Goal: Task Accomplishment & Management: Manage account settings

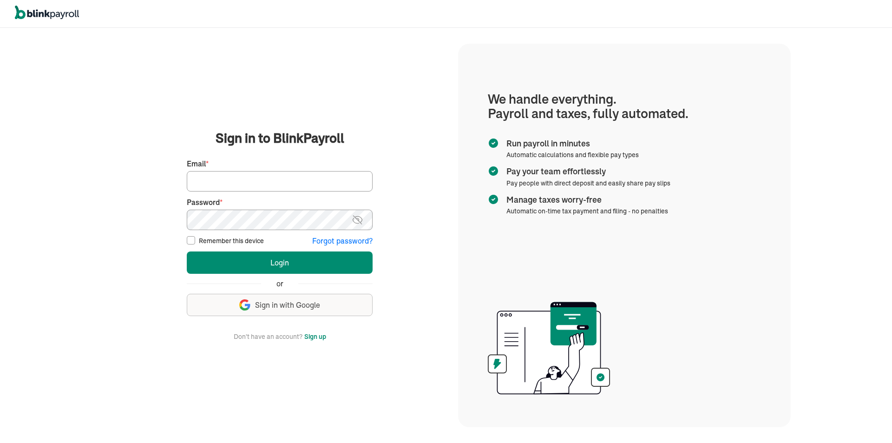
click at [258, 178] on input "Email *" at bounding box center [280, 181] width 186 height 20
drag, startPoint x: 293, startPoint y: 193, endPoint x: 295, endPoint y: 184, distance: 9.0
click at [294, 189] on fieldset "First Name * Last Name * Preferred phone number * Email * Password * Password m…" at bounding box center [280, 199] width 186 height 93
click at [298, 180] on input "Email *" at bounding box center [280, 181] width 186 height 20
type input "djvargas_01@hotmail.com"
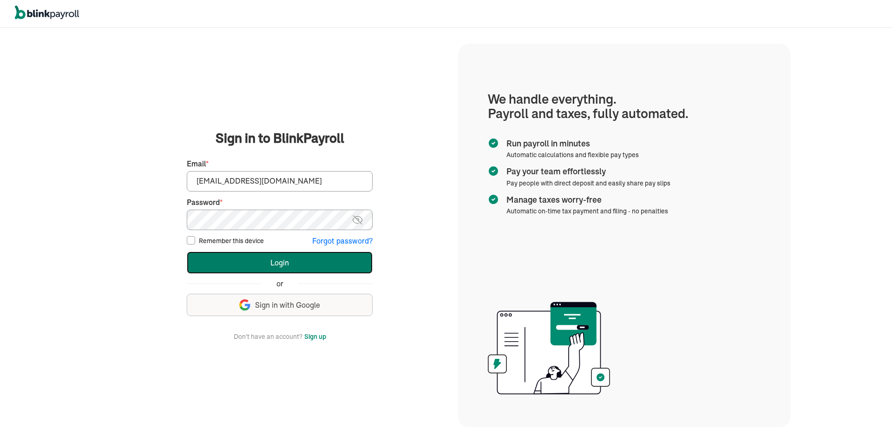
click at [292, 259] on button "Login" at bounding box center [280, 262] width 186 height 22
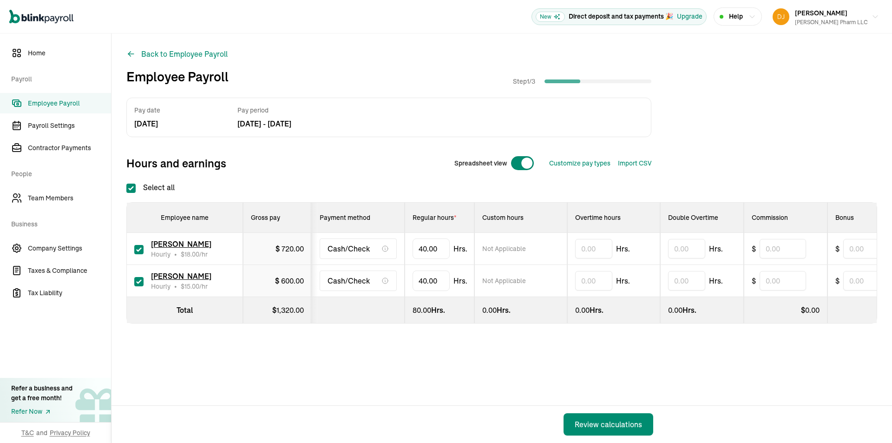
checkbox input "true"
click at [520, 155] on div "Spreadsheet view" at bounding box center [494, 163] width 95 height 22
click at [517, 161] on div at bounding box center [522, 163] width 24 height 15
checkbox input "false"
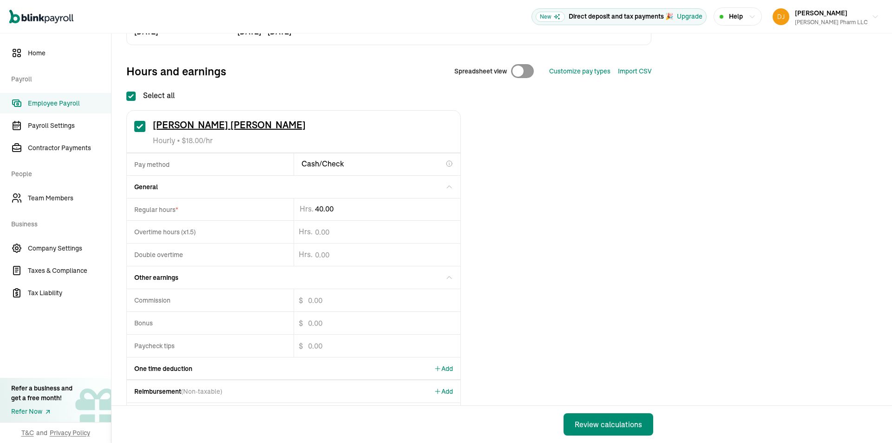
scroll to position [93, 0]
drag, startPoint x: 329, startPoint y: 207, endPoint x: 262, endPoint y: 209, distance: 66.9
click at [276, 208] on div "Regular hours * 40 Hrs." at bounding box center [293, 208] width 333 height 22
type input "29.73"
click at [243, 364] on div "One time deduction Add" at bounding box center [293, 367] width 333 height 22
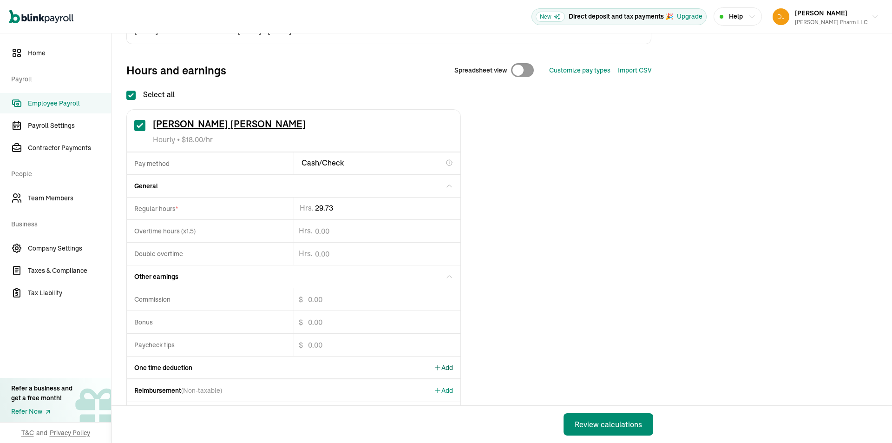
click at [444, 365] on span "Add" at bounding box center [443, 367] width 19 height 9
click at [164, 391] on input "text" at bounding box center [210, 389] width 166 height 22
type input "state tax"
click at [334, 397] on input "$" at bounding box center [369, 389] width 152 height 22
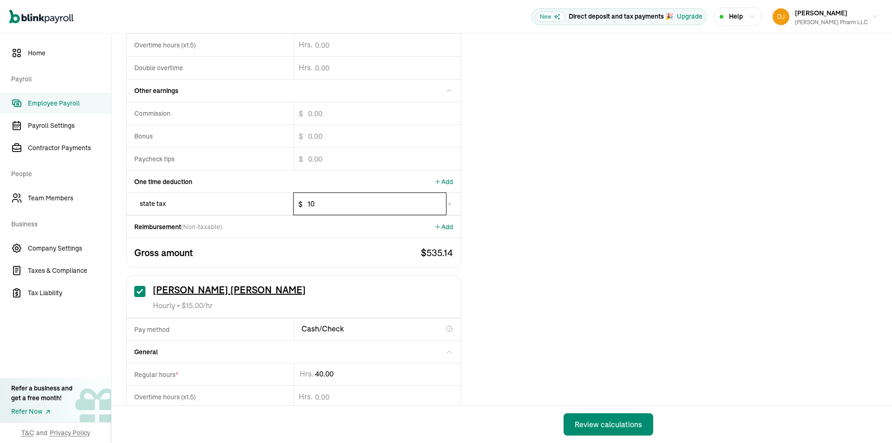
scroll to position [418, 0]
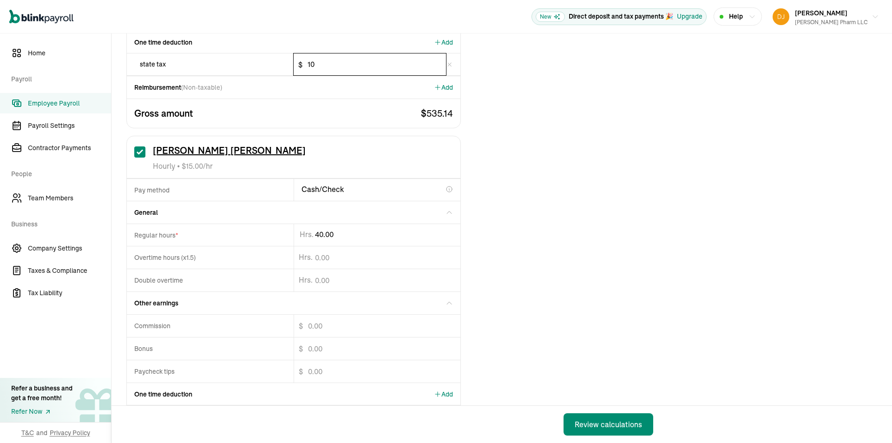
type input "10"
type input "4"
type input "24.27"
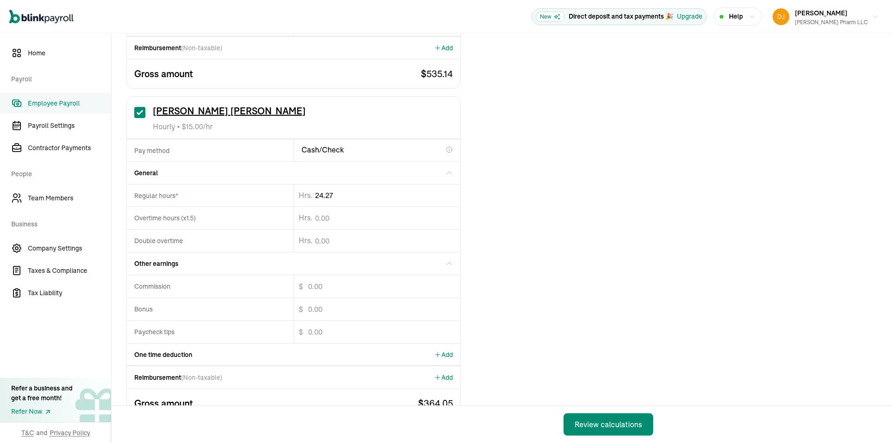
scroll to position [485, 0]
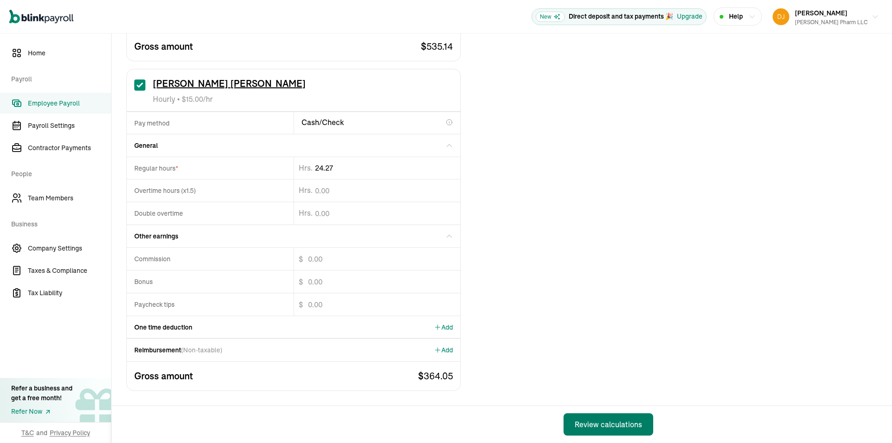
click at [609, 428] on div "Review calculations" at bounding box center [607, 423] width 67 height 11
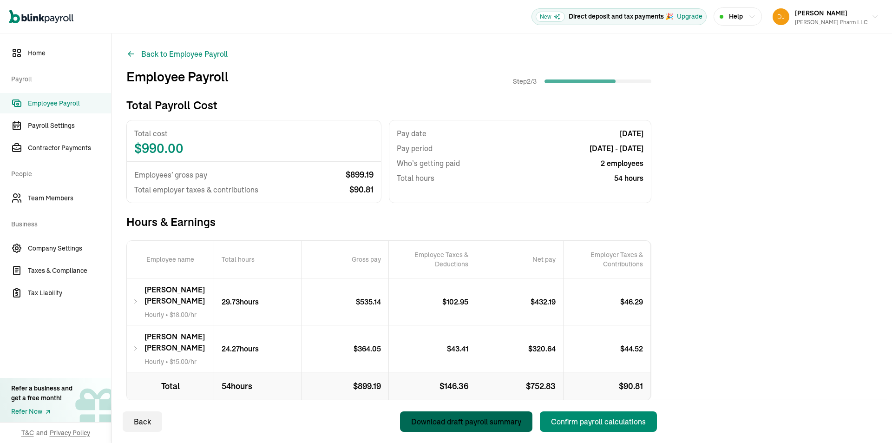
click at [489, 425] on div "Download draft payroll summary" at bounding box center [466, 421] width 110 height 11
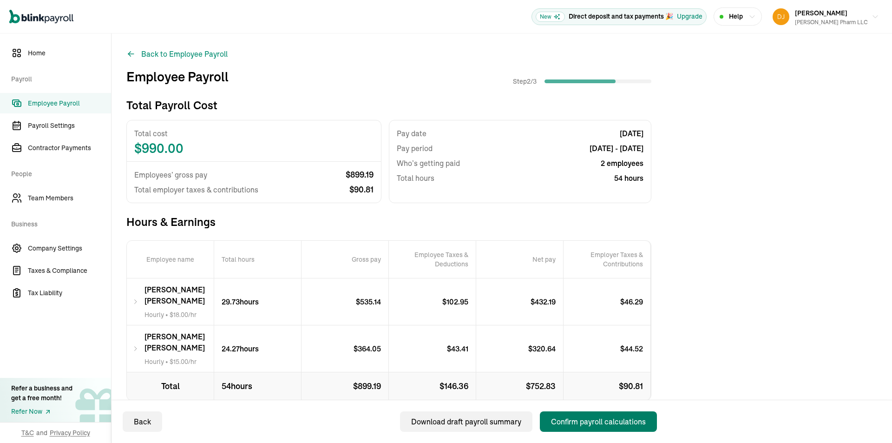
click at [630, 422] on div "Confirm payroll calculations" at bounding box center [598, 421] width 95 height 11
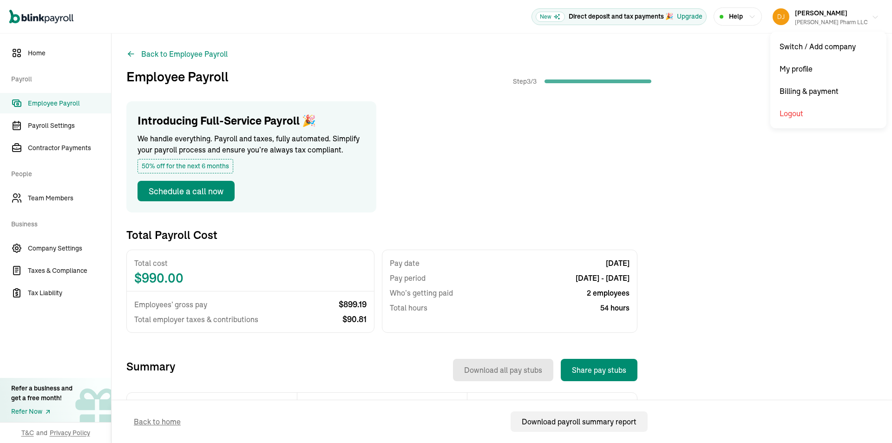
click at [834, 14] on span "Dennis Vargas" at bounding box center [821, 13] width 52 height 8
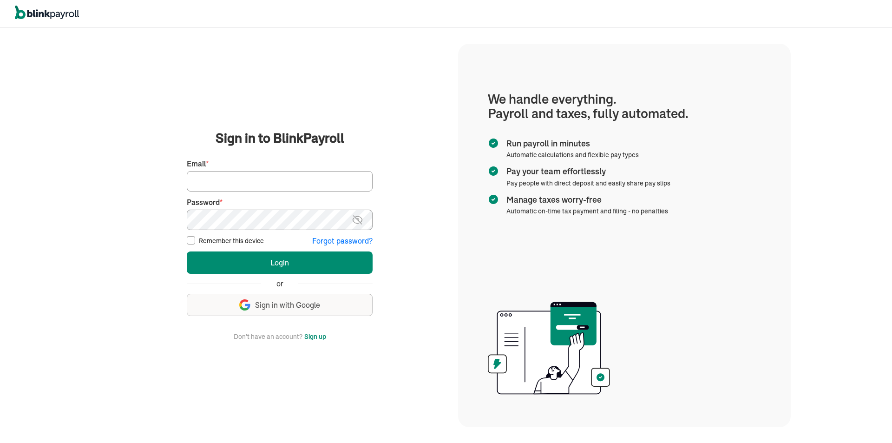
click at [297, 179] on input "Email *" at bounding box center [280, 181] width 186 height 20
click at [252, 181] on input "Email *" at bounding box center [280, 181] width 186 height 20
type input "mitchell.j.vargas@gmail.com"
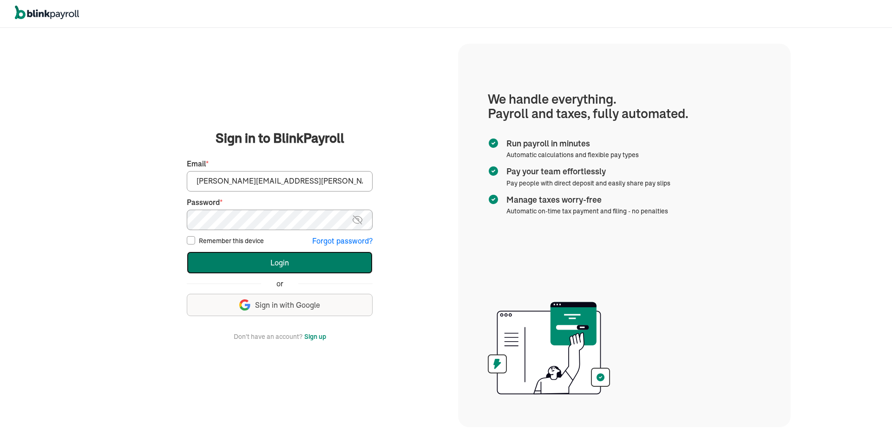
click at [284, 264] on button "Login" at bounding box center [280, 262] width 186 height 22
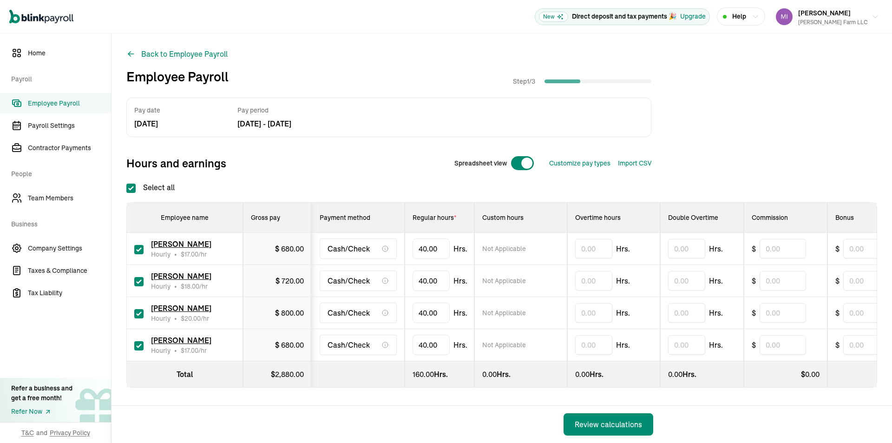
click at [513, 162] on div at bounding box center [522, 163] width 24 height 15
checkbox input "false"
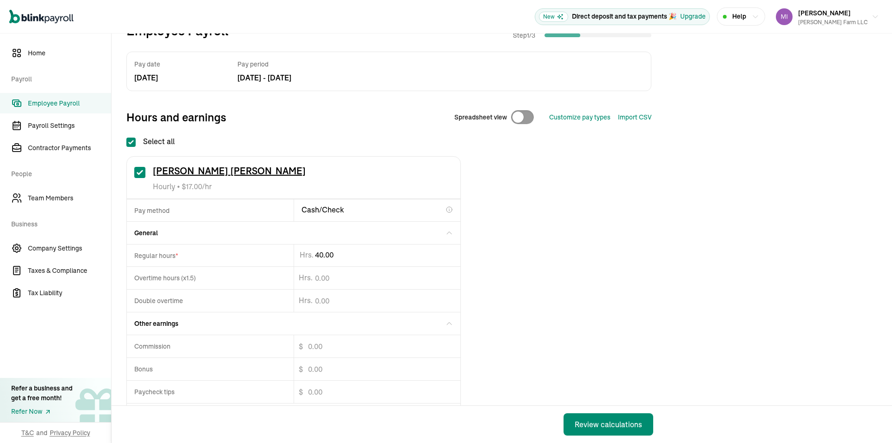
scroll to position [46, 0]
type input "4"
type input "29.85"
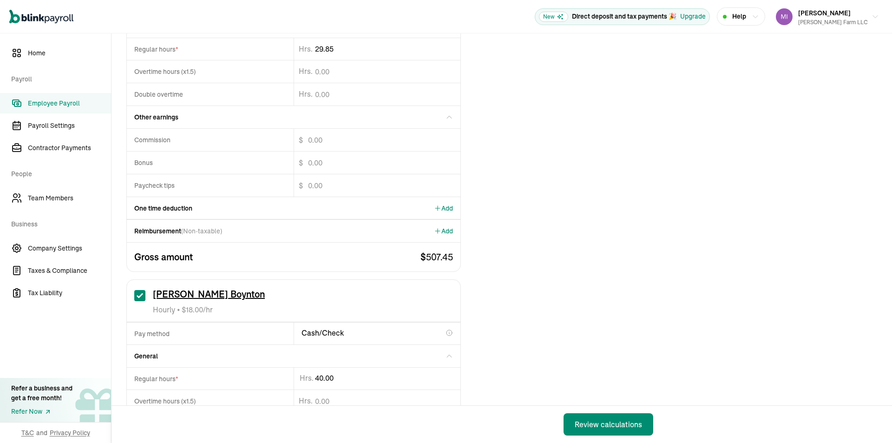
scroll to position [279, 0]
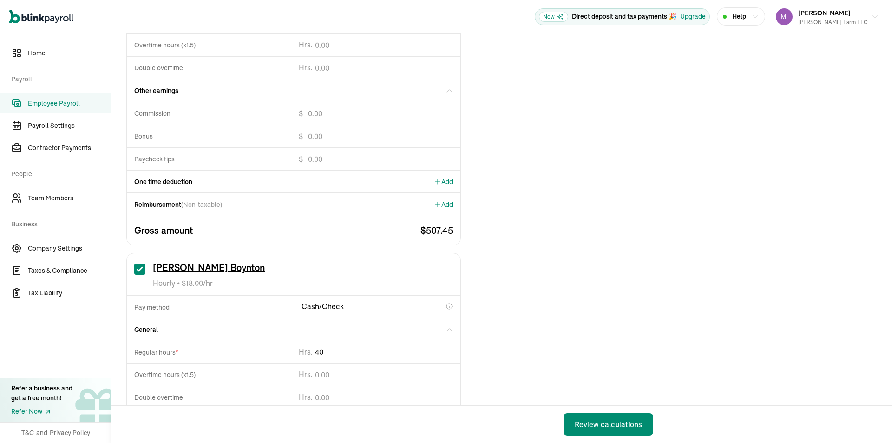
drag, startPoint x: 310, startPoint y: 351, endPoint x: 165, endPoint y: 323, distance: 147.0
click at [202, 343] on div "Regular hours * 40 Hrs." at bounding box center [293, 351] width 333 height 22
type input "20"
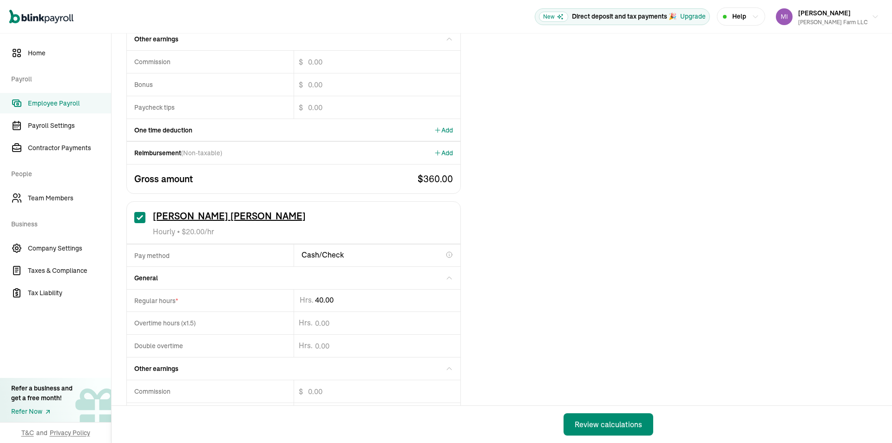
scroll to position [743, 0]
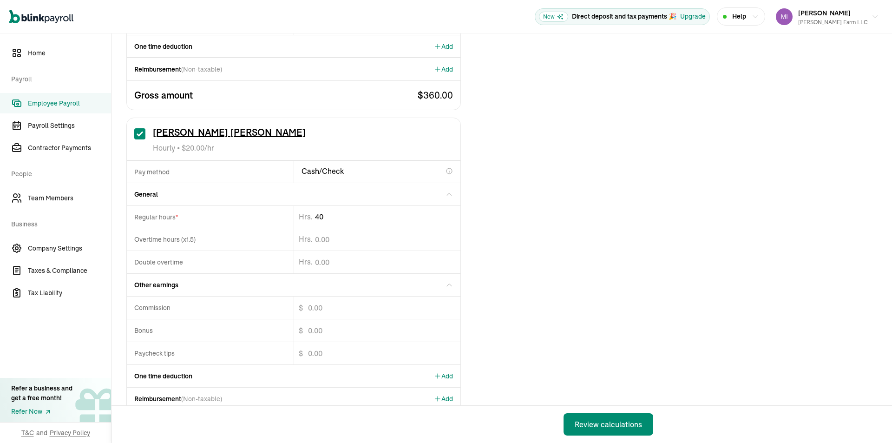
drag, startPoint x: 326, startPoint y: 214, endPoint x: 171, endPoint y: 214, distance: 154.6
click at [192, 223] on div "Regular hours * 40 Hrs." at bounding box center [293, 216] width 333 height 22
type input "34.68"
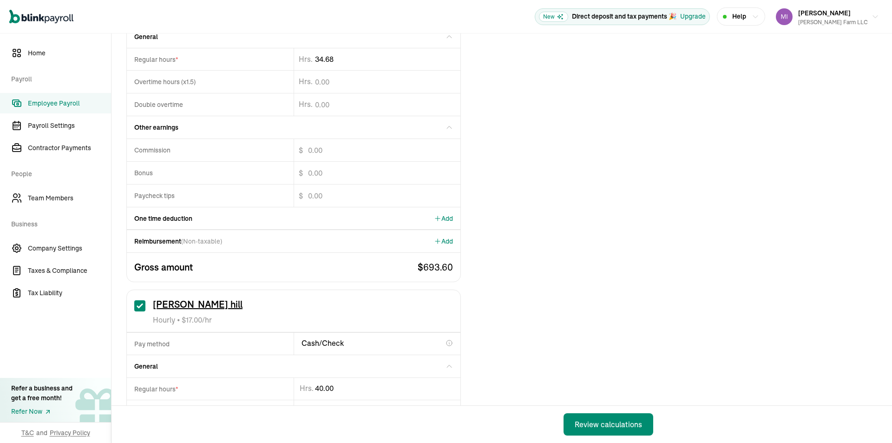
scroll to position [975, 0]
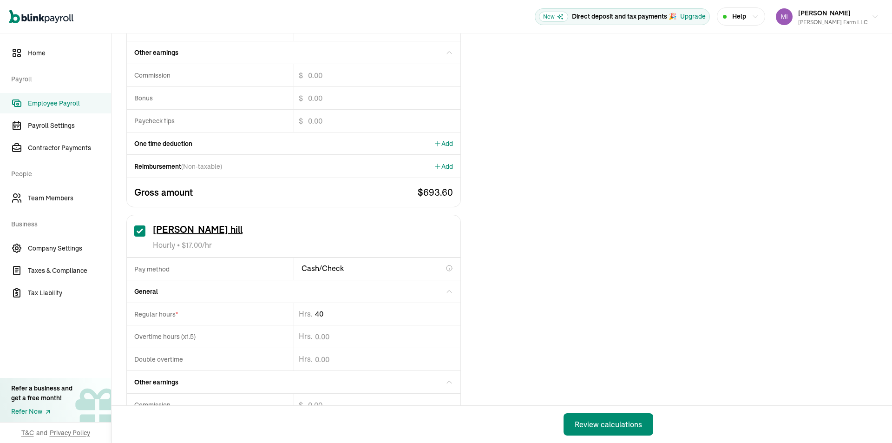
drag, startPoint x: 326, startPoint y: 313, endPoint x: 286, endPoint y: 320, distance: 40.5
click at [288, 320] on div "Regular hours * 40 Hrs." at bounding box center [293, 313] width 333 height 22
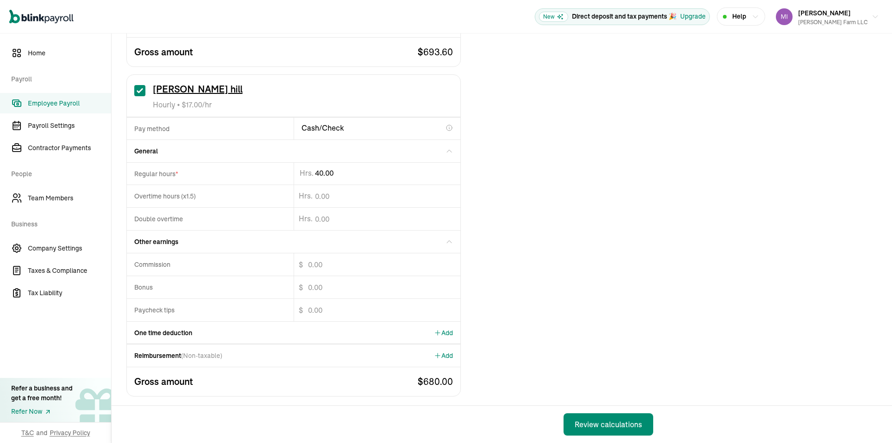
scroll to position [1121, 0]
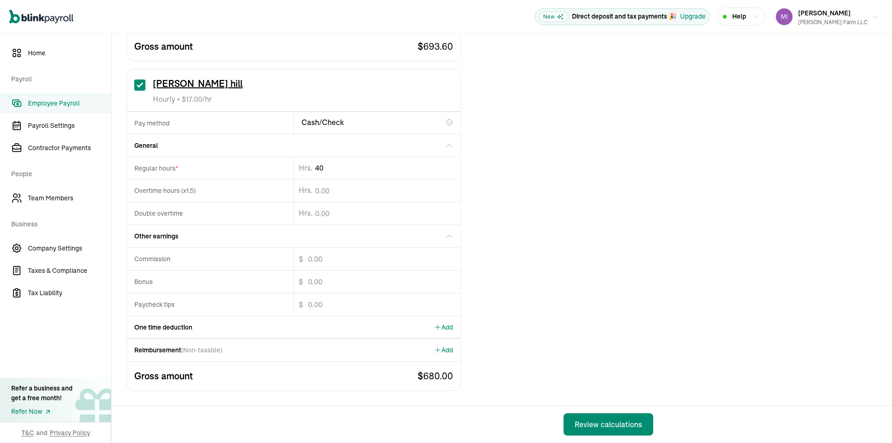
drag, startPoint x: 339, startPoint y: 169, endPoint x: 160, endPoint y: 170, distance: 179.7
type input "4"
type input "39.98"
click at [584, 422] on div "Review calculations" at bounding box center [607, 423] width 67 height 11
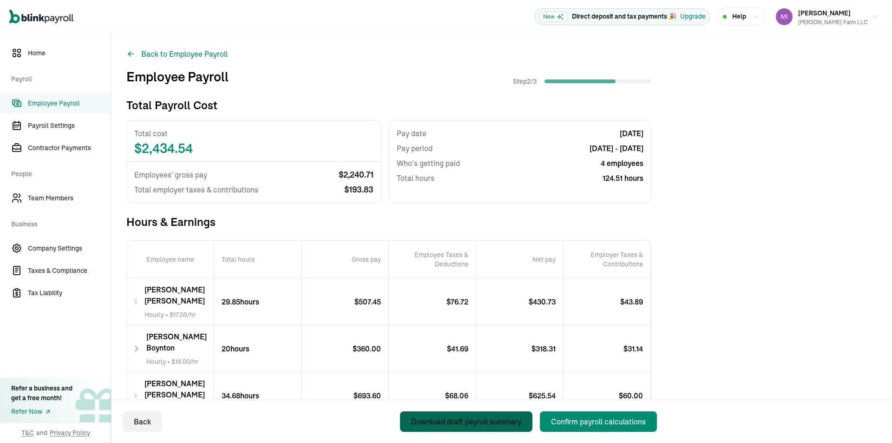
click at [494, 424] on div "Download draft payroll summary" at bounding box center [466, 421] width 110 height 11
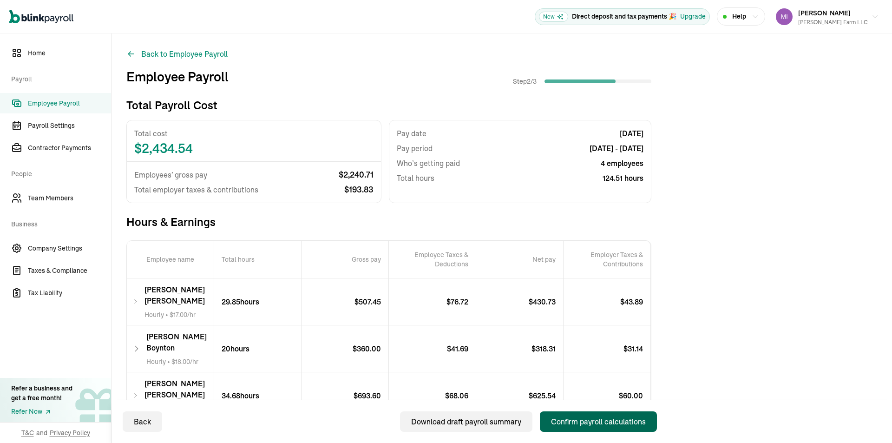
click at [641, 421] on div "Confirm payroll calculations" at bounding box center [598, 421] width 95 height 11
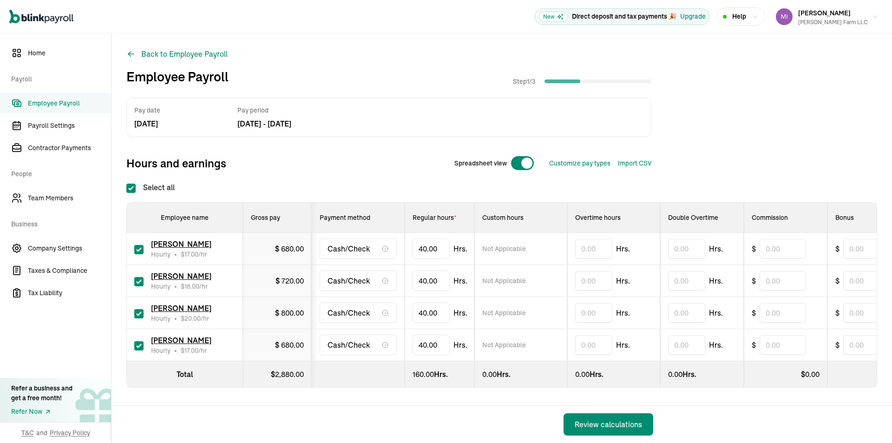
checkbox input "true"
click at [513, 162] on div at bounding box center [522, 163] width 24 height 15
checkbox input "false"
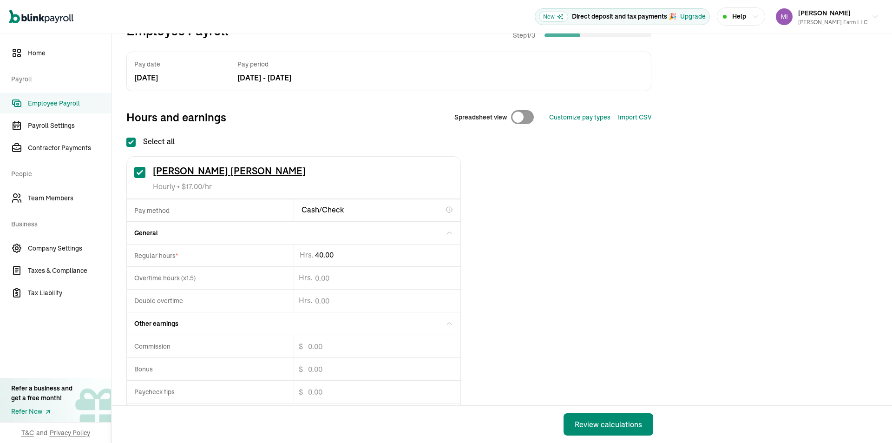
scroll to position [46, 0]
type input "4"
type input "29.85"
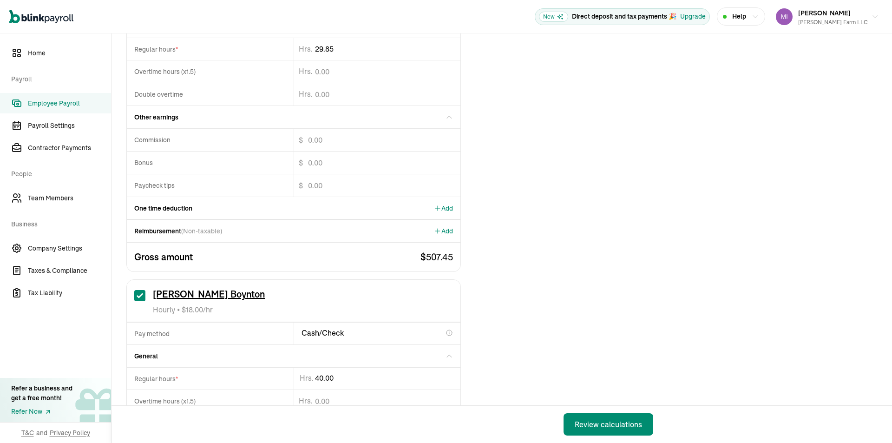
scroll to position [279, 0]
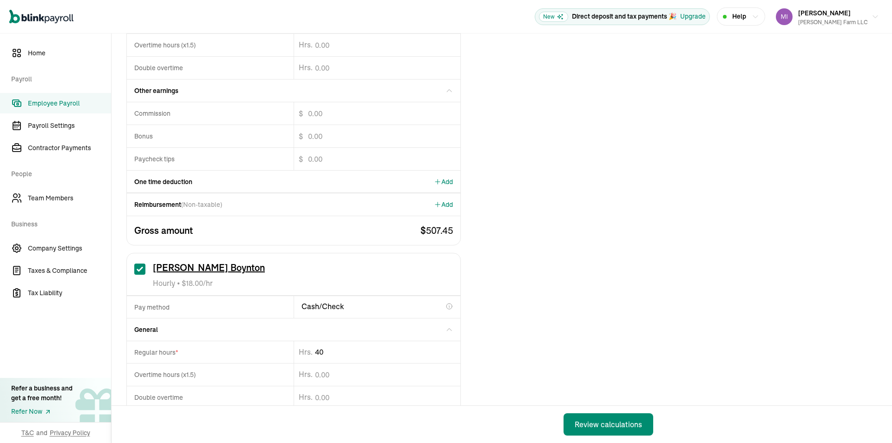
drag, startPoint x: 309, startPoint y: 350, endPoint x: 165, endPoint y: 323, distance: 146.5
click at [202, 343] on div "Regular hours * 40 Hrs." at bounding box center [293, 351] width 333 height 22
type input "20"
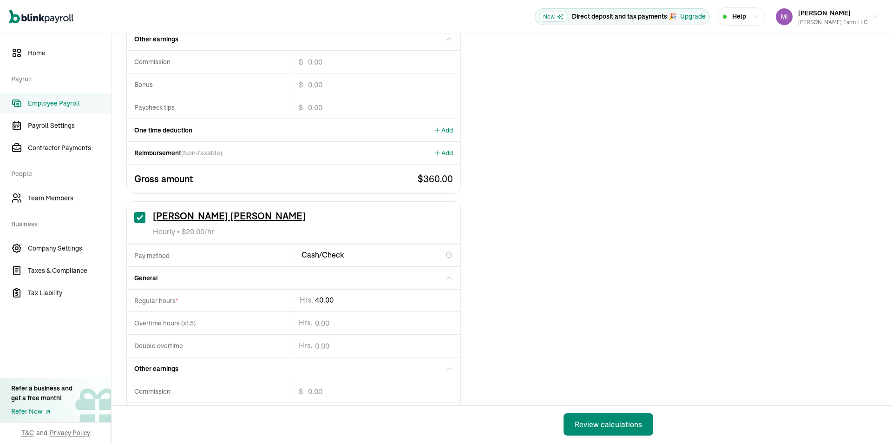
scroll to position [743, 0]
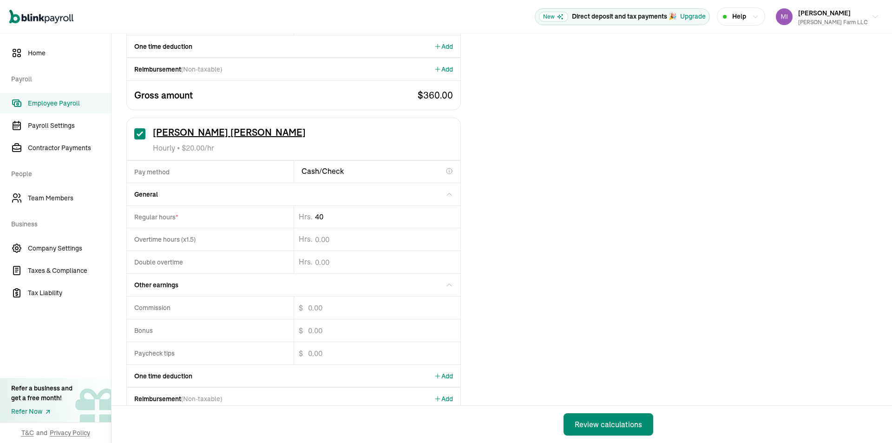
drag, startPoint x: 326, startPoint y: 214, endPoint x: 171, endPoint y: 214, distance: 154.6
click at [192, 223] on div "Regular hours * 40 Hrs." at bounding box center [293, 216] width 333 height 22
type input "34.68"
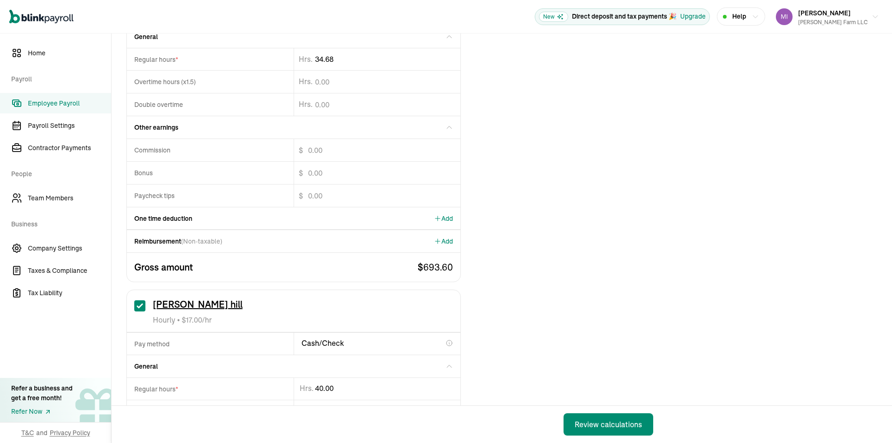
scroll to position [975, 0]
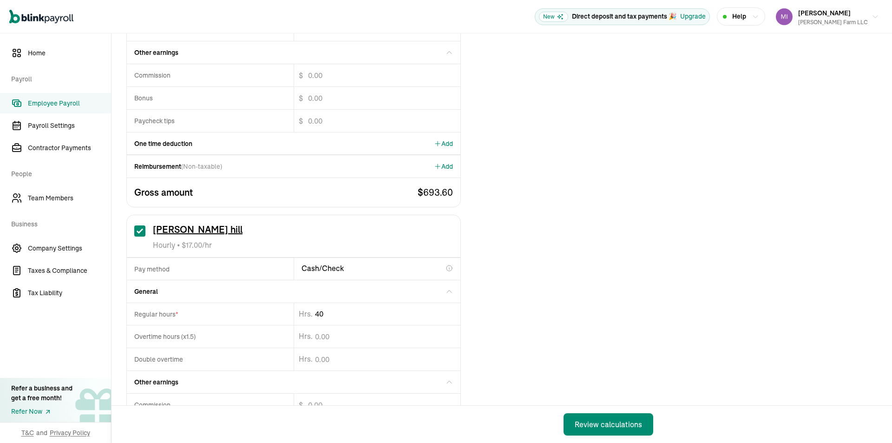
drag, startPoint x: 326, startPoint y: 313, endPoint x: 286, endPoint y: 320, distance: 40.5
click at [288, 320] on div "Regular hours * 40 Hrs." at bounding box center [293, 313] width 333 height 22
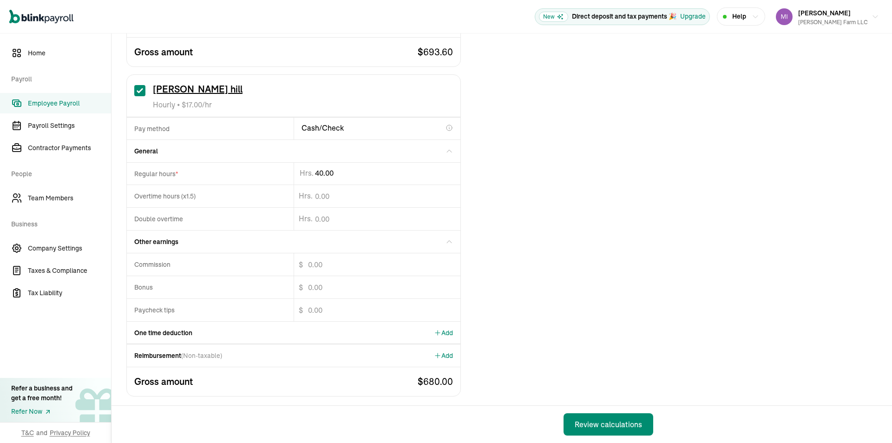
scroll to position [1121, 0]
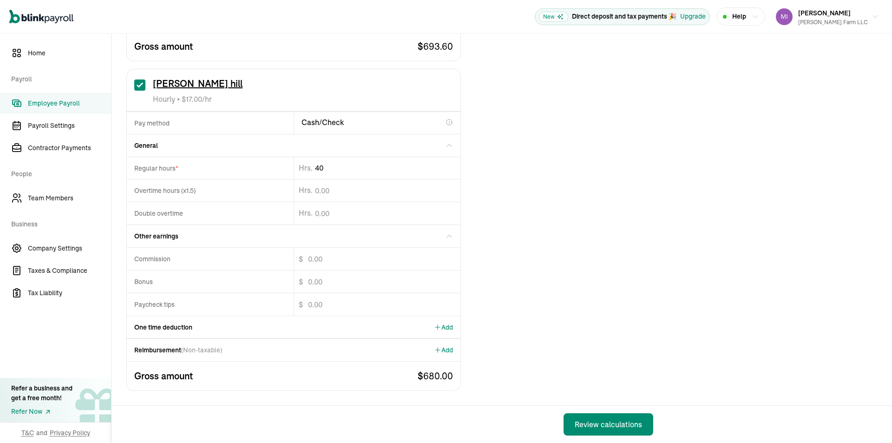
drag, startPoint x: 339, startPoint y: 169, endPoint x: 160, endPoint y: 170, distance: 179.7
type input "4"
type input "39.98"
click at [584, 422] on div "Review calculations" at bounding box center [607, 423] width 67 height 11
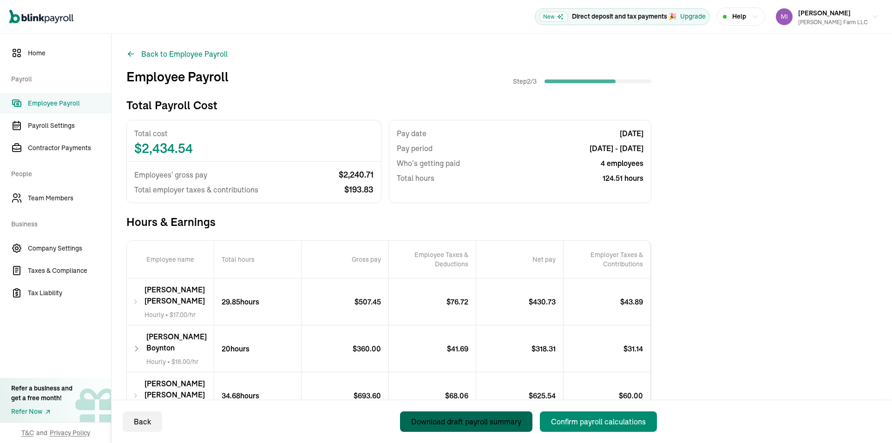
click at [494, 424] on div "Download draft payroll summary" at bounding box center [466, 421] width 110 height 11
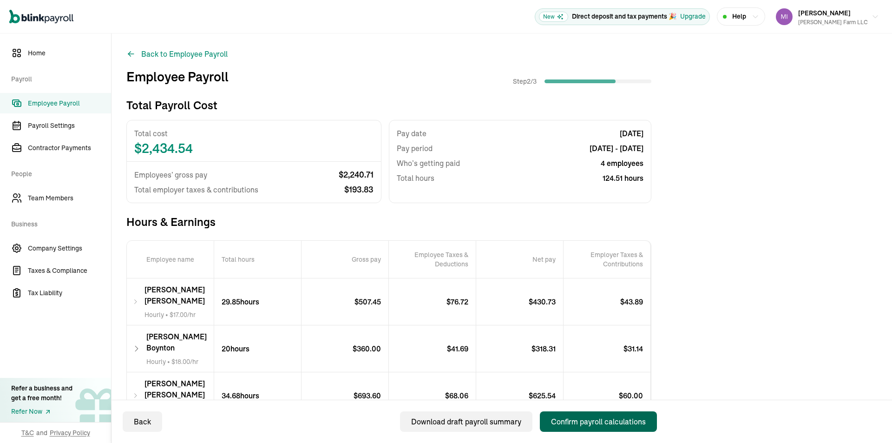
click at [641, 421] on div "Confirm payroll calculations" at bounding box center [598, 421] width 95 height 11
